Goal: Task Accomplishment & Management: Use online tool/utility

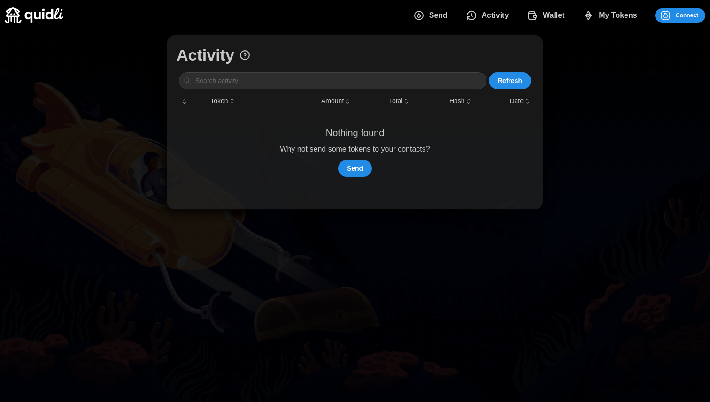
click at [673, 13] on span "Connect" at bounding box center [679, 15] width 38 height 13
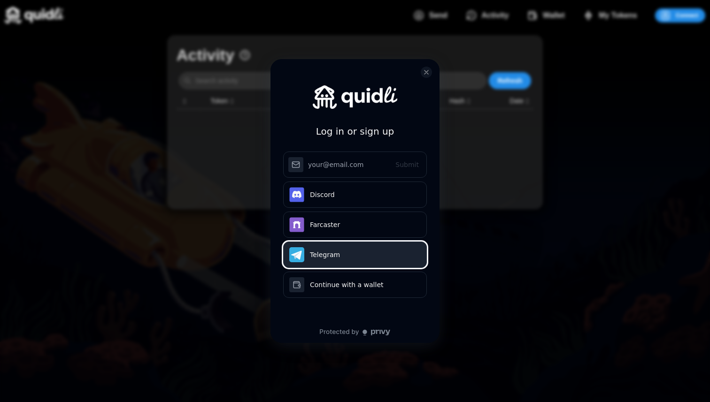
click at [337, 262] on button "Telegram" at bounding box center [355, 255] width 144 height 26
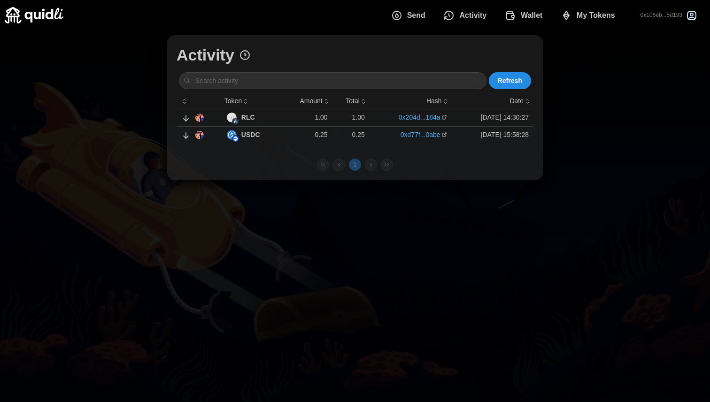
click at [466, 17] on span "Activity" at bounding box center [472, 15] width 27 height 19
click at [528, 15] on span "Wallet" at bounding box center [532, 15] width 22 height 19
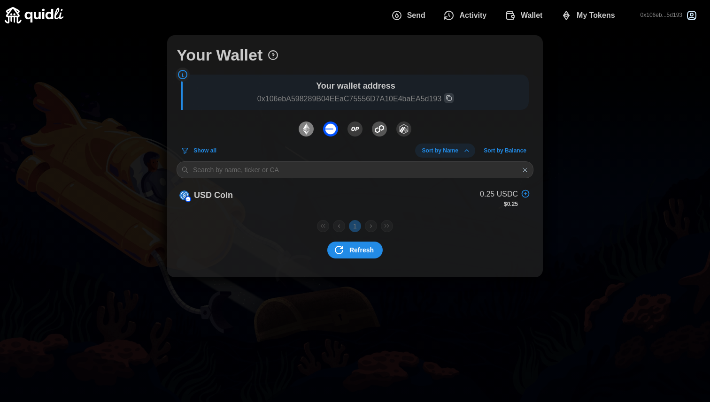
click at [507, 18] on icon "dots" at bounding box center [510, 16] width 7 height 8
click at [408, 132] on img "dots" at bounding box center [403, 129] width 15 height 15
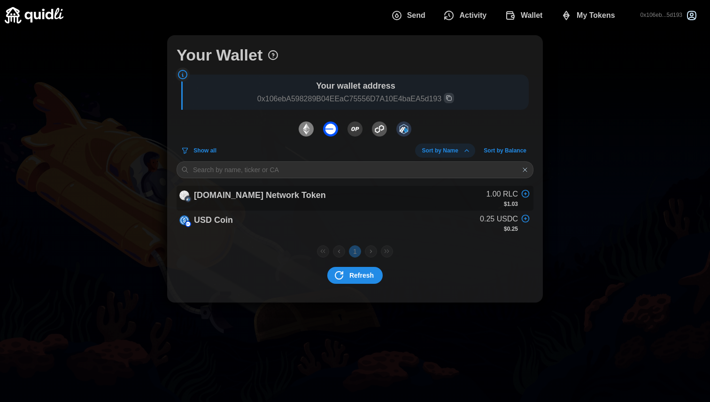
click at [320, 191] on div "[DOMAIN_NAME] Network Token 1.00 RLC $1.03" at bounding box center [355, 198] width 357 height 25
click at [247, 196] on p "[DOMAIN_NAME] Network Token" at bounding box center [260, 196] width 132 height 14
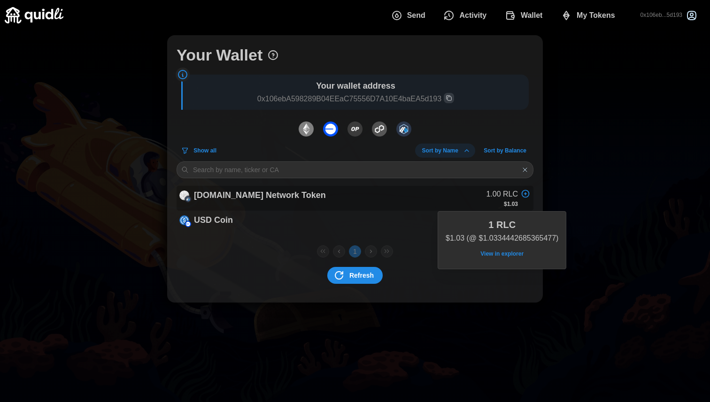
click at [495, 194] on p "1.00 RLC" at bounding box center [502, 195] width 32 height 12
click at [499, 254] on span "View in explorer" at bounding box center [501, 253] width 43 height 13
